Goal: Register for event/course

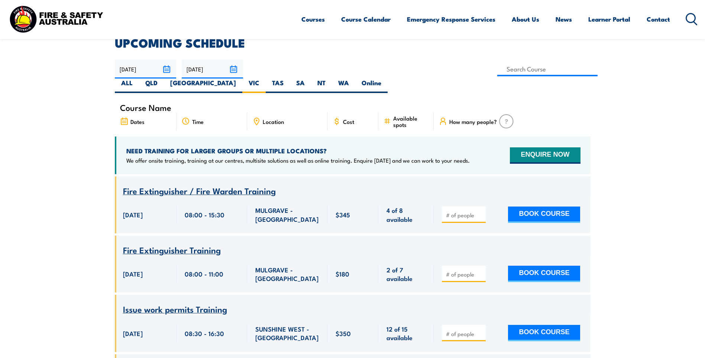
scroll to position [97, 0]
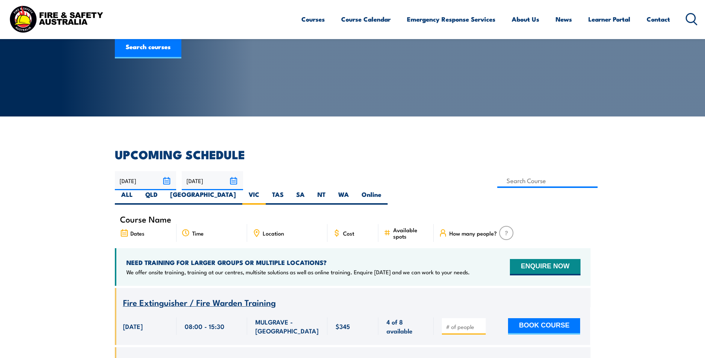
click at [268, 230] on span "Location" at bounding box center [273, 233] width 21 height 6
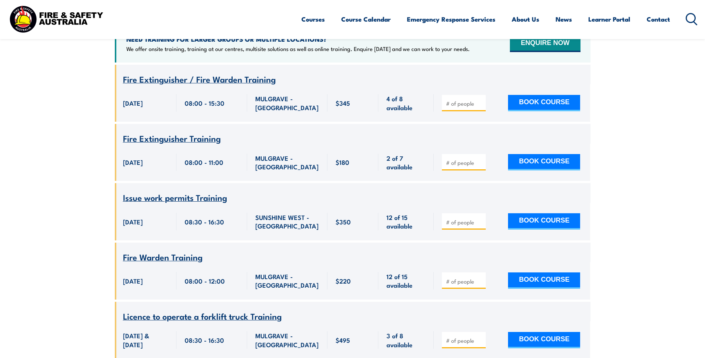
scroll to position [283, 0]
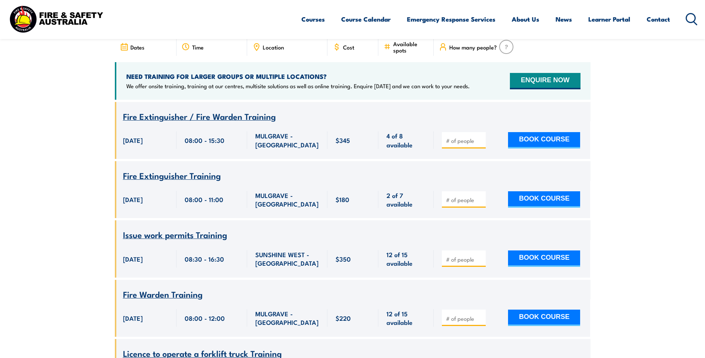
drag, startPoint x: 251, startPoint y: 254, endPoint x: 236, endPoint y: 251, distance: 15.1
drag, startPoint x: 236, startPoint y: 251, endPoint x: 643, endPoint y: 228, distance: 408.3
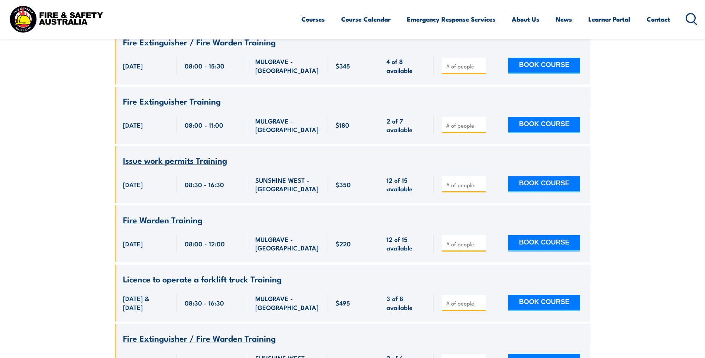
scroll to position [394, 0]
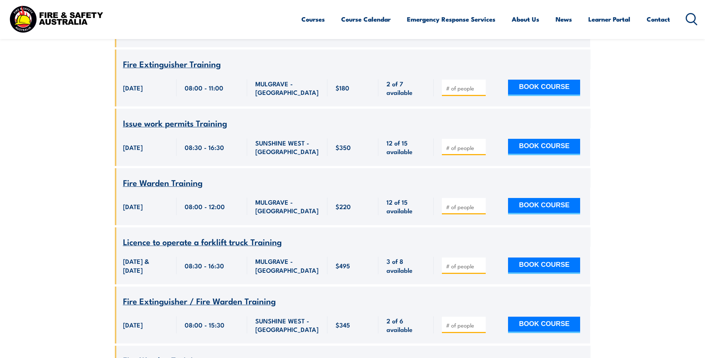
click at [219, 294] on span "Fire Extinguisher / Fire Warden Training" at bounding box center [199, 300] width 153 height 13
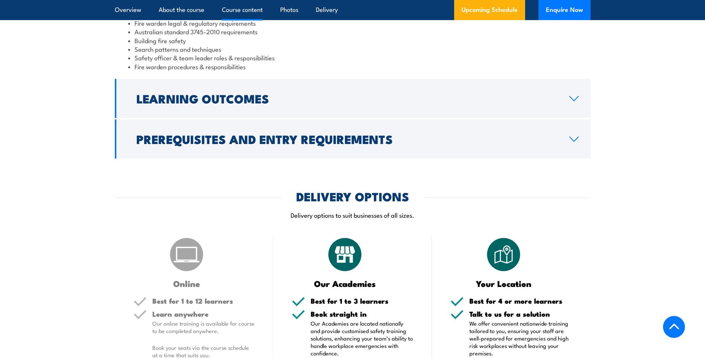
scroll to position [632, 0]
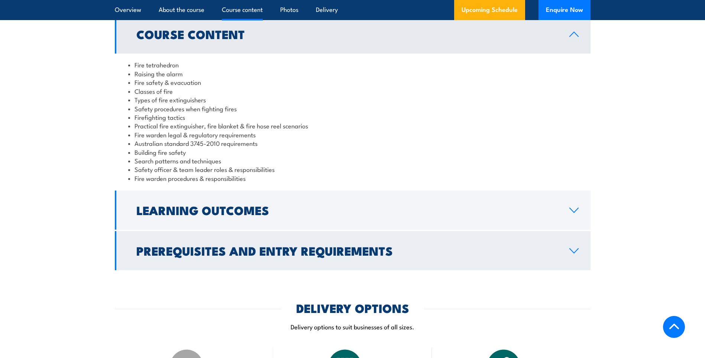
click at [290, 247] on h2 "Prerequisites and Entry Requirements" at bounding box center [346, 250] width 421 height 10
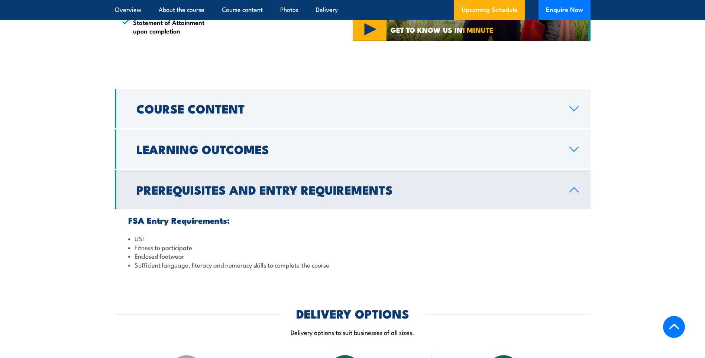
scroll to position [521, 0]
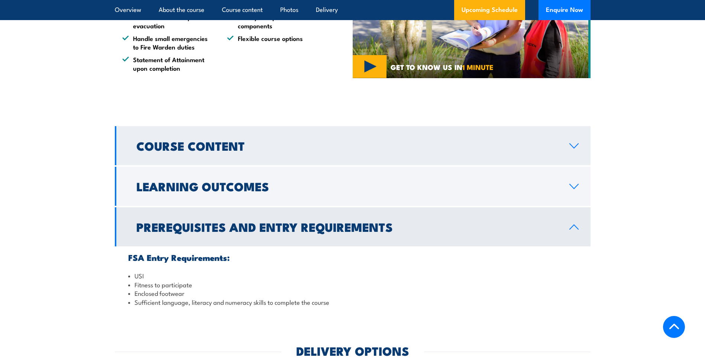
click at [281, 155] on link "Course Content" at bounding box center [353, 145] width 476 height 39
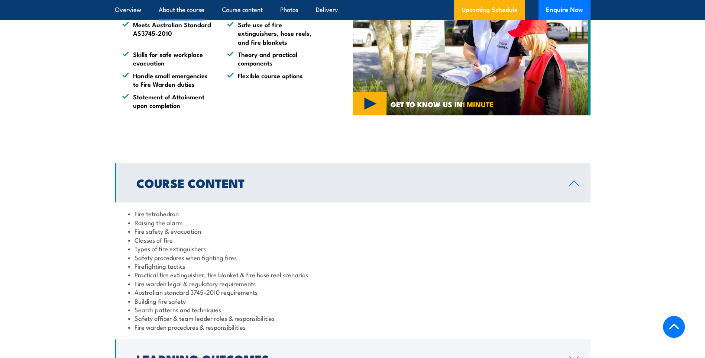
scroll to position [335, 0]
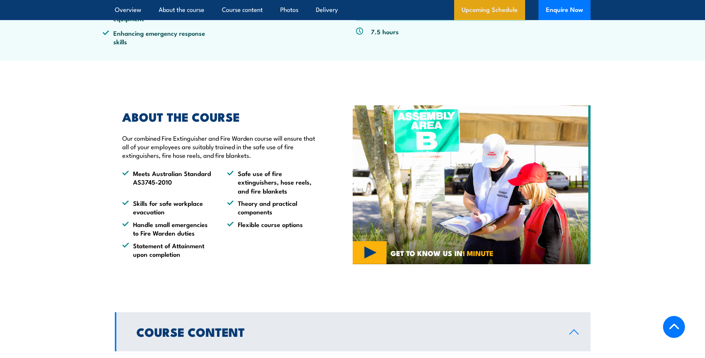
click at [488, 13] on link "Upcoming Schedule" at bounding box center [489, 10] width 71 height 20
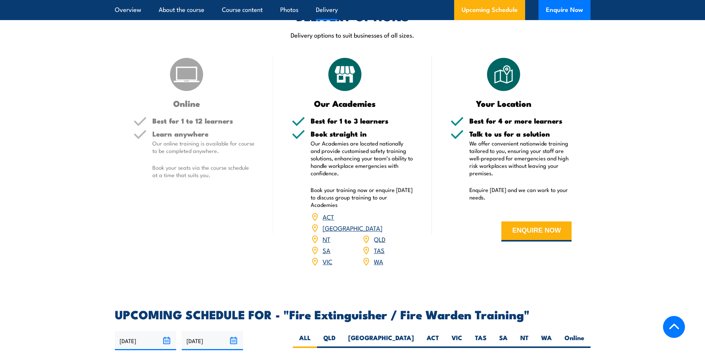
scroll to position [961, 0]
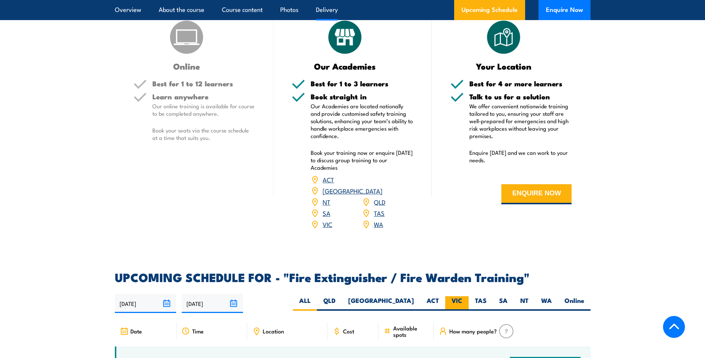
click at [454, 296] on label "VIC" at bounding box center [457, 303] width 23 height 15
click at [463, 296] on input "VIC" at bounding box center [465, 298] width 5 height 5
radio input "true"
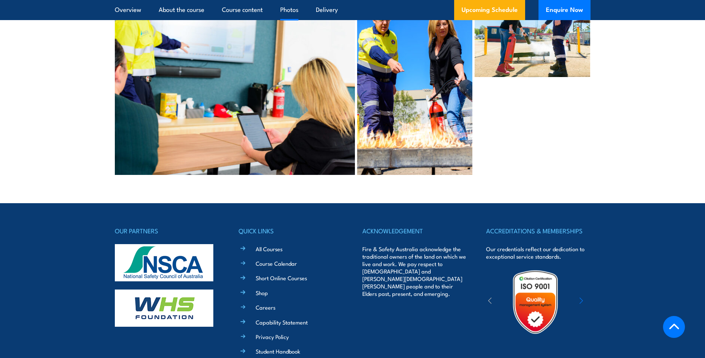
scroll to position [2237, 0]
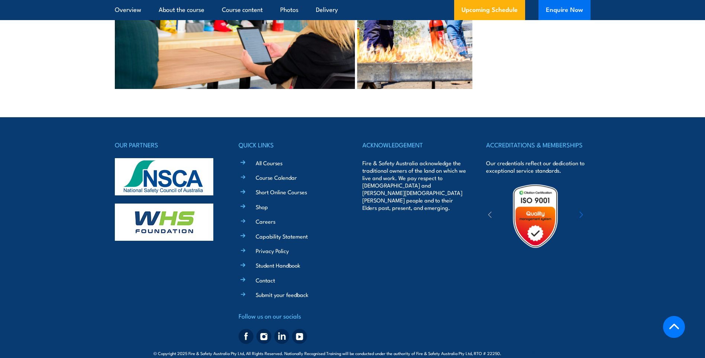
click at [573, 16] on button "Enquire Now" at bounding box center [565, 10] width 52 height 20
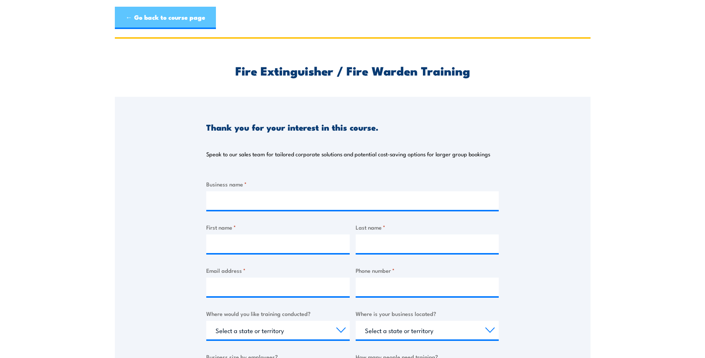
click at [196, 24] on link "← Go back to course page" at bounding box center [165, 18] width 101 height 22
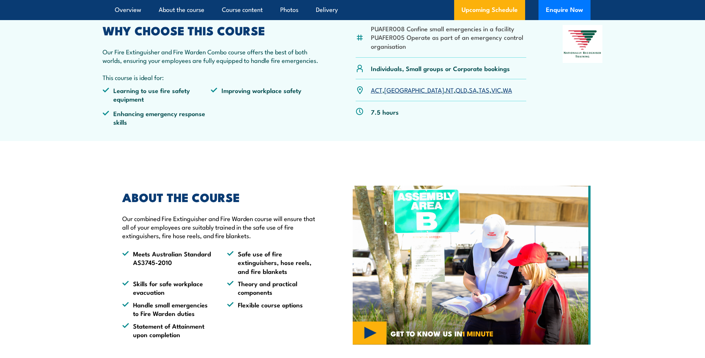
scroll to position [68, 0]
